Goal: Task Accomplishment & Management: Manage account settings

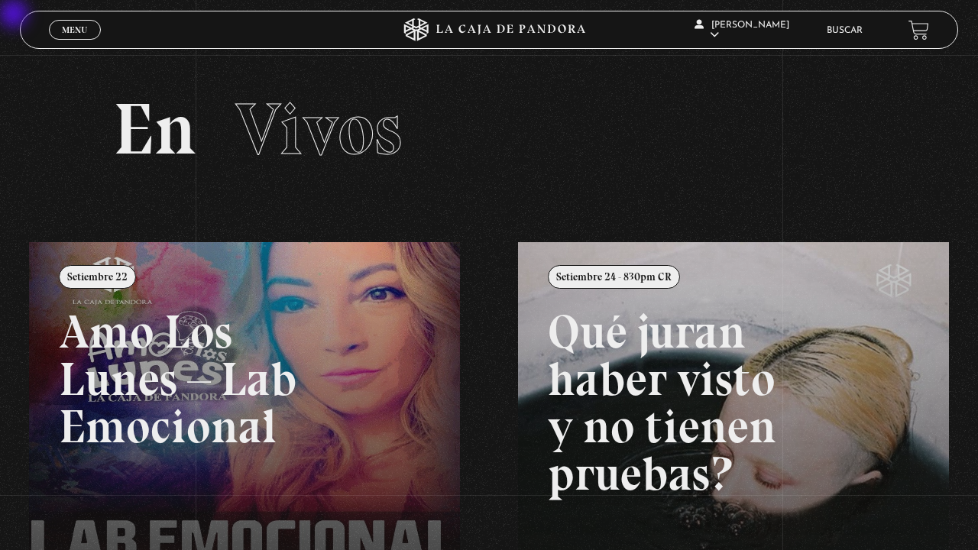
click at [91, 32] on link "Menu Cerrar" at bounding box center [75, 30] width 52 height 20
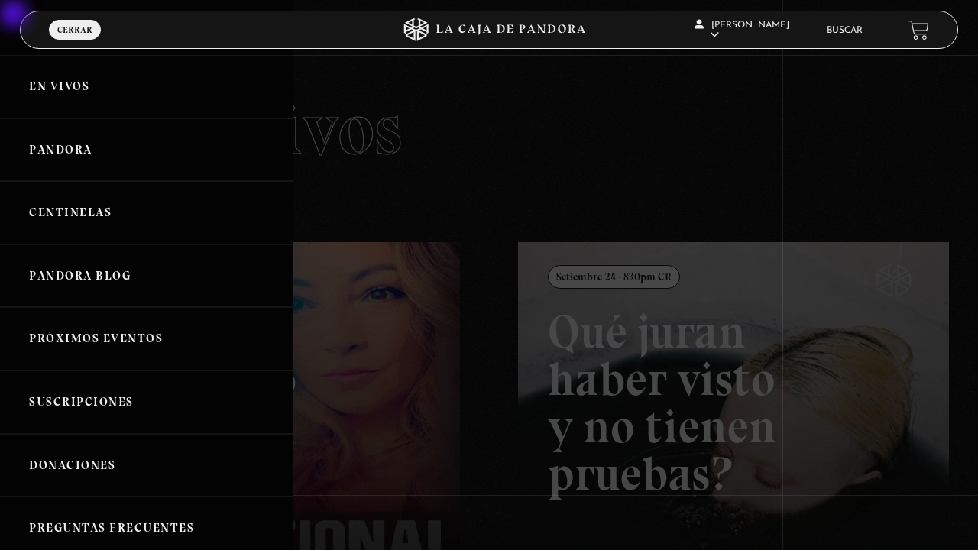
click at [91, 90] on link "En vivos" at bounding box center [146, 86] width 293 height 63
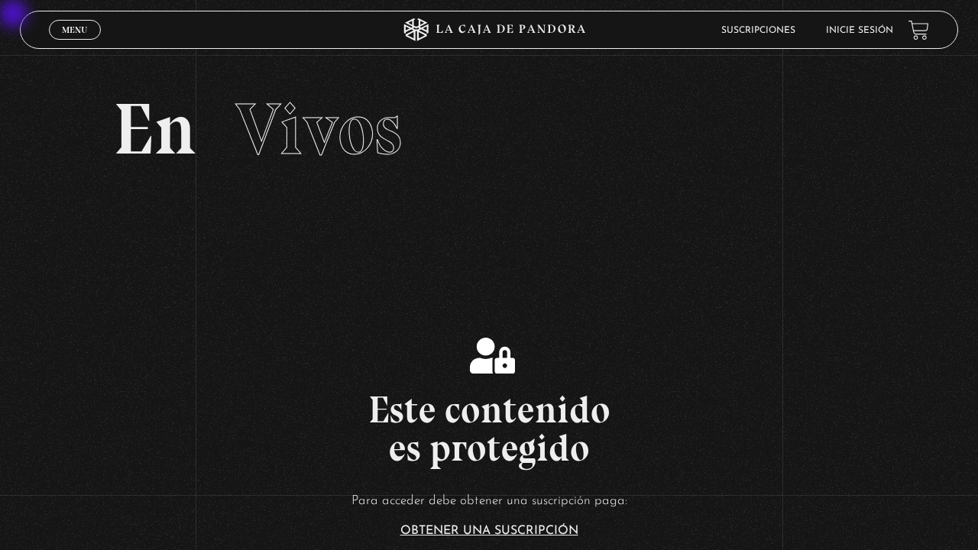
click at [846, 31] on link "Inicie sesión" at bounding box center [859, 30] width 67 height 9
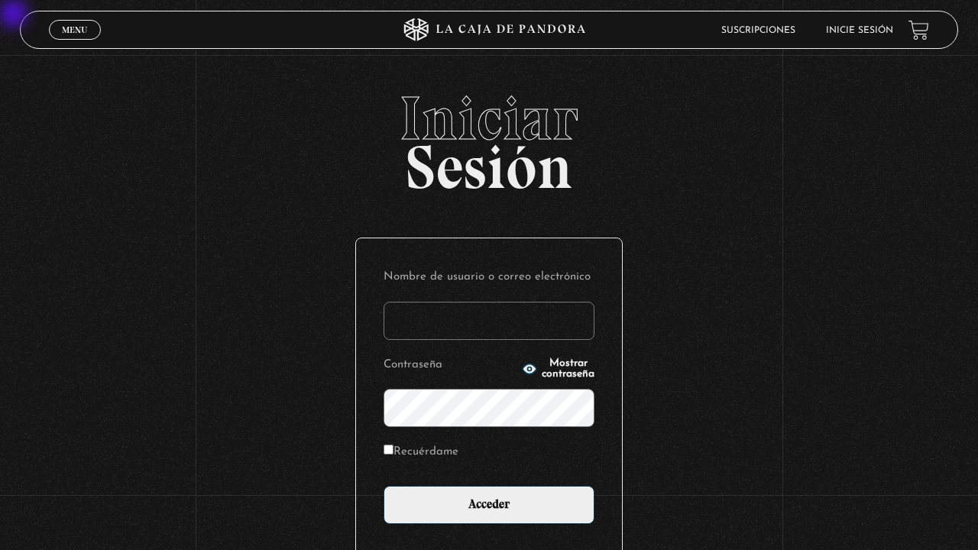
click at [457, 335] on input "Nombre de usuario o correo electrónico" at bounding box center [488, 321] width 211 height 38
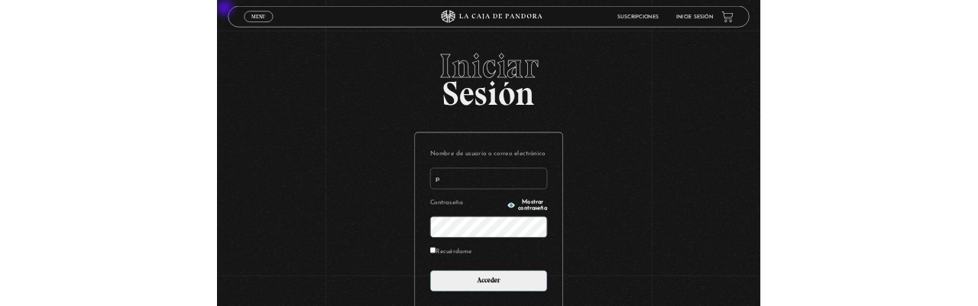
scroll to position [12, 0]
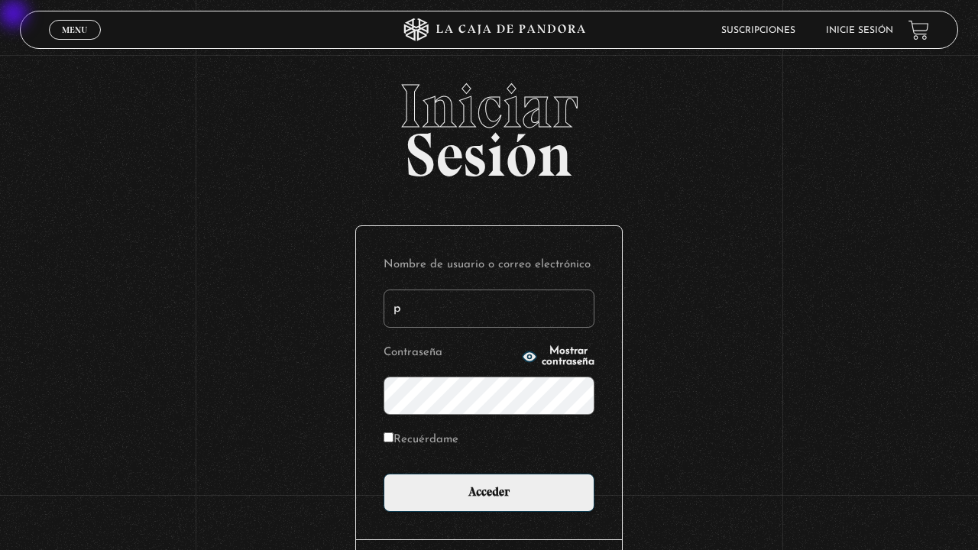
type input "p"
click at [386, 412] on input "Recuérdame" at bounding box center [388, 437] width 10 height 10
checkbox input "true"
click at [418, 313] on input "p" at bounding box center [488, 308] width 211 height 38
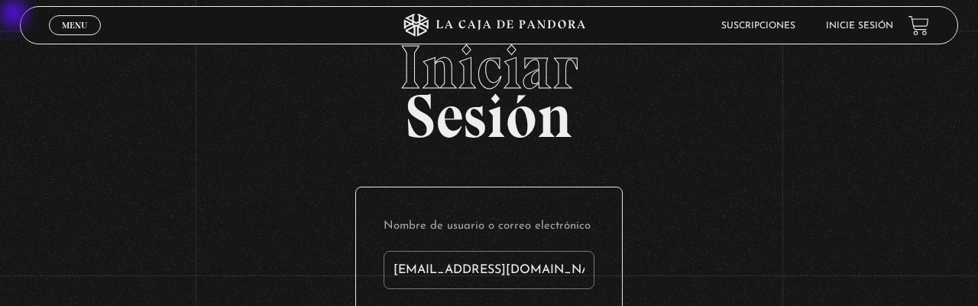
type input "pablo4592@hotmail.com"
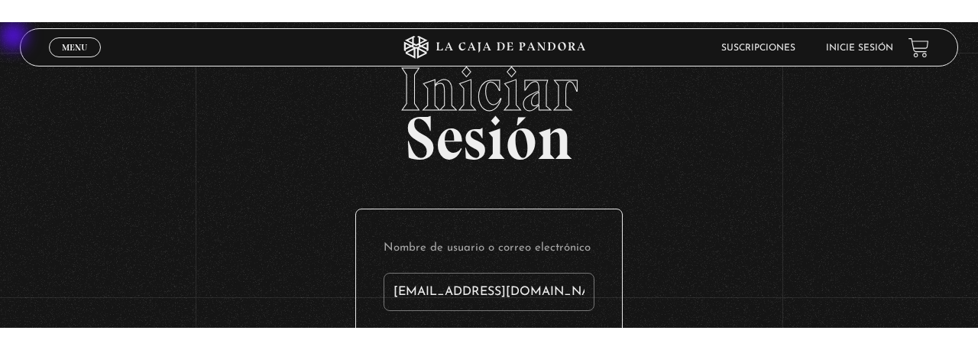
scroll to position [216, 0]
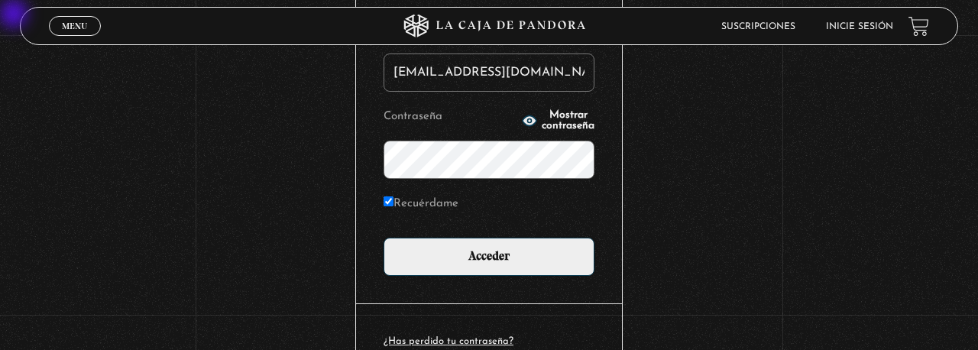
click at [383, 238] on input "Acceder" at bounding box center [488, 257] width 211 height 38
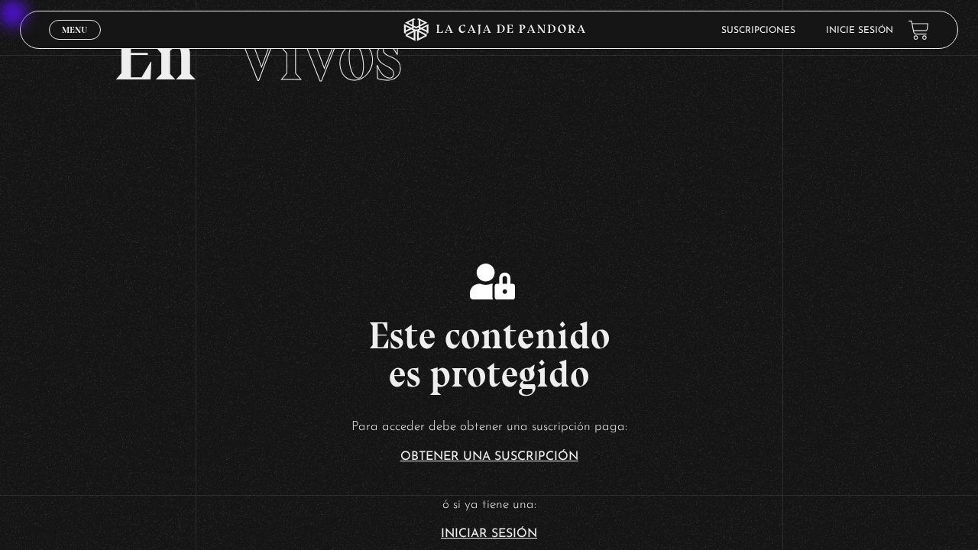
scroll to position [141, 0]
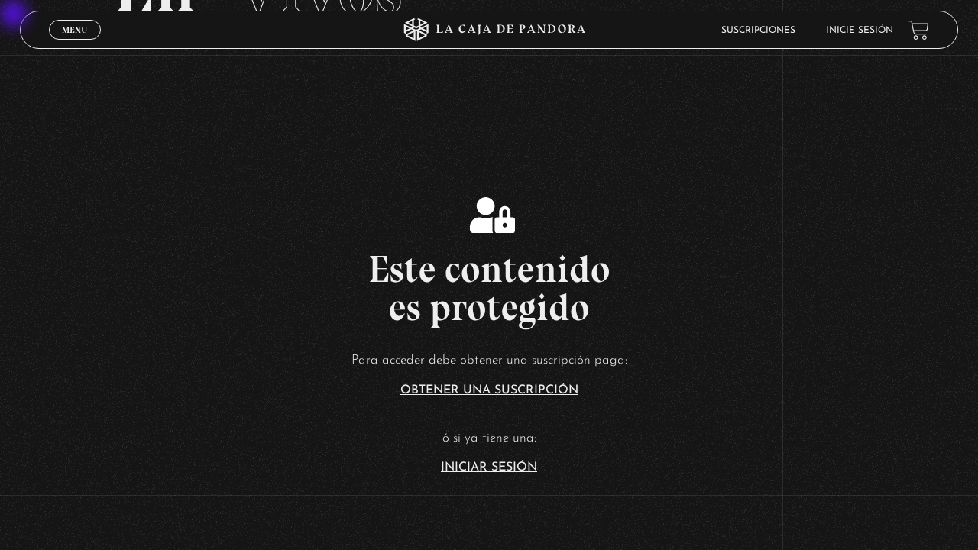
click at [489, 469] on link "Iniciar Sesión" at bounding box center [489, 467] width 96 height 12
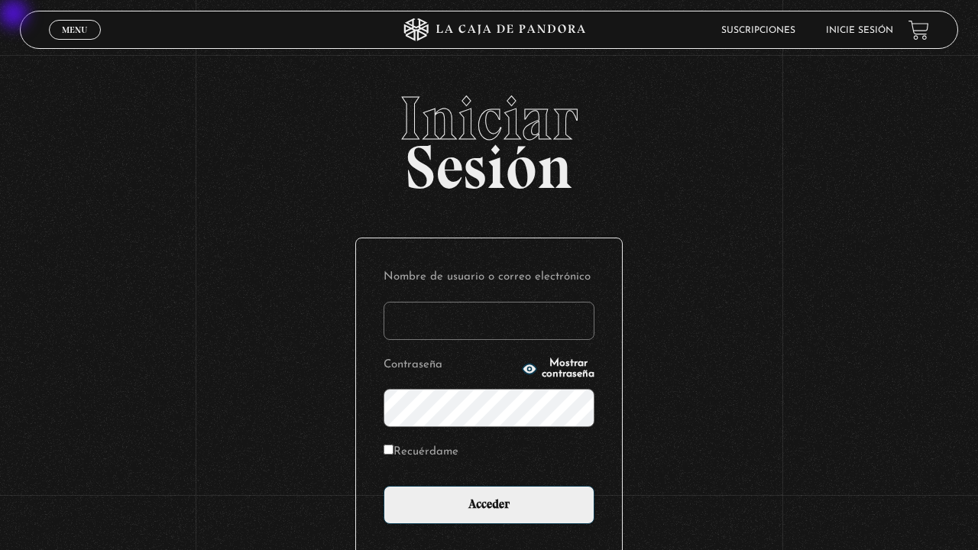
click at [489, 315] on input "Nombre de usuario o correo electrónico" at bounding box center [488, 321] width 211 height 38
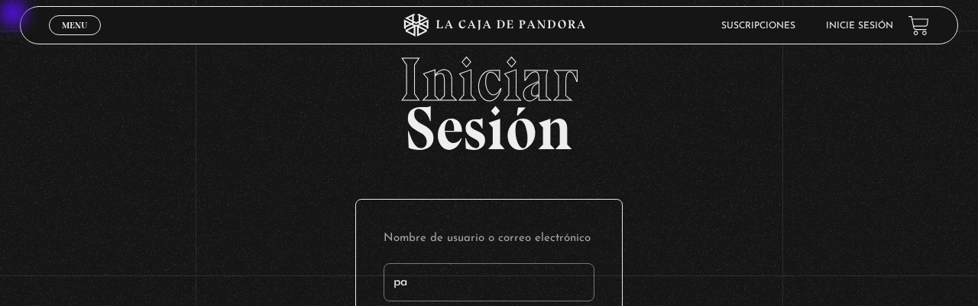
type input "pab"
